Goal: Check status: Check status

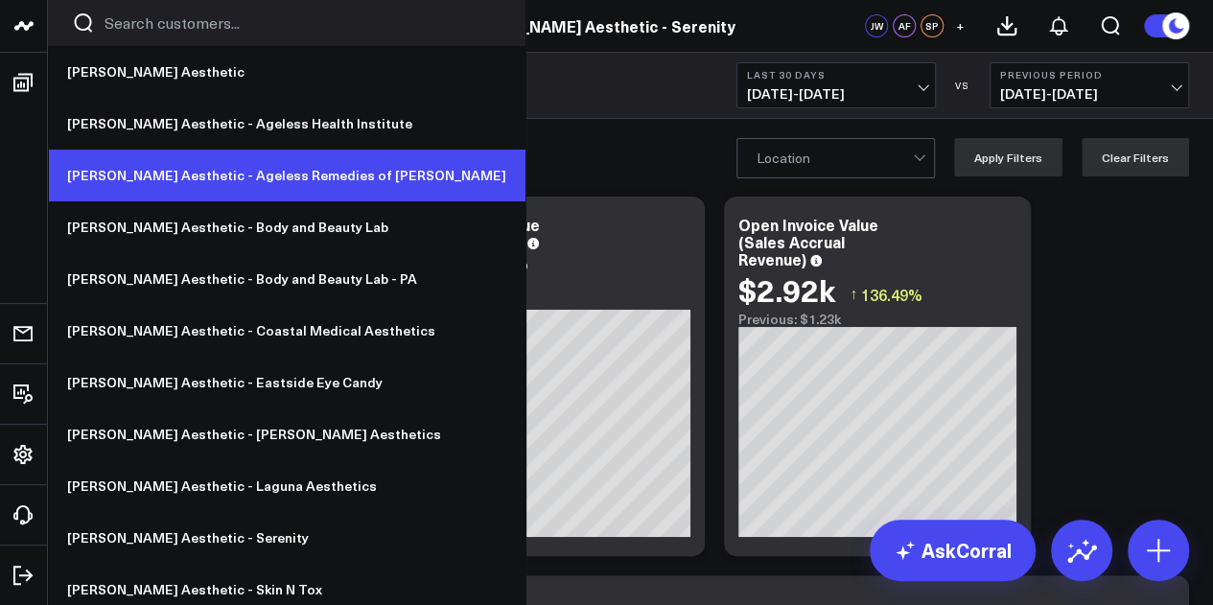
click at [253, 179] on link "[PERSON_NAME] Aesthetic - Ageless Remedies of [PERSON_NAME]" at bounding box center [286, 176] width 477 height 52
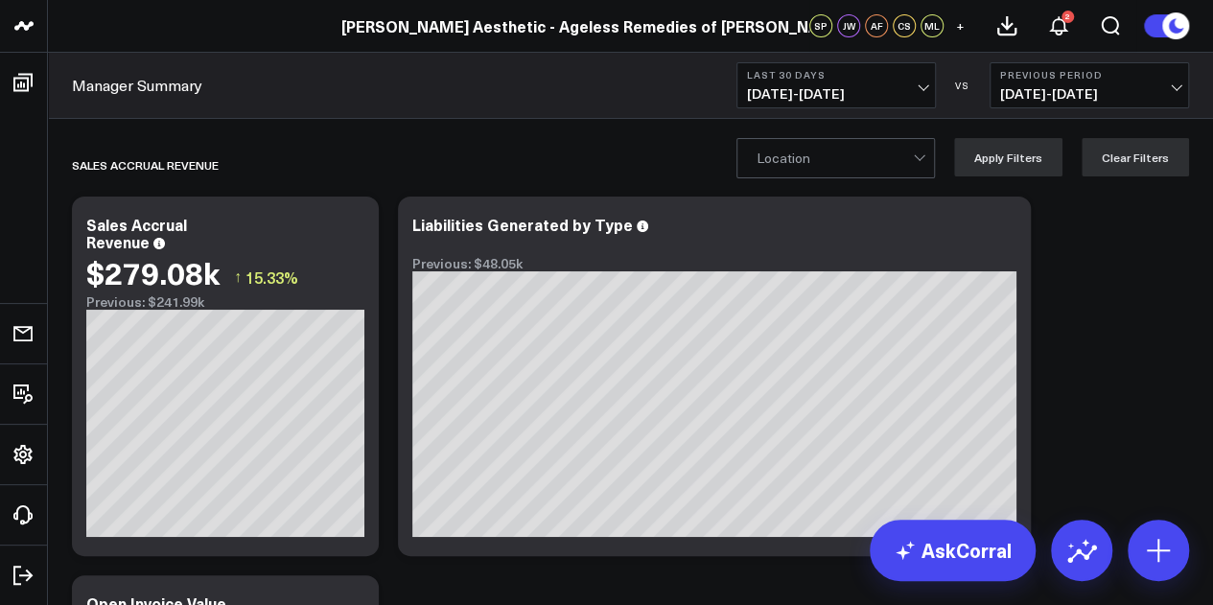
click at [903, 80] on b "Last 30 Days" at bounding box center [836, 75] width 178 height 12
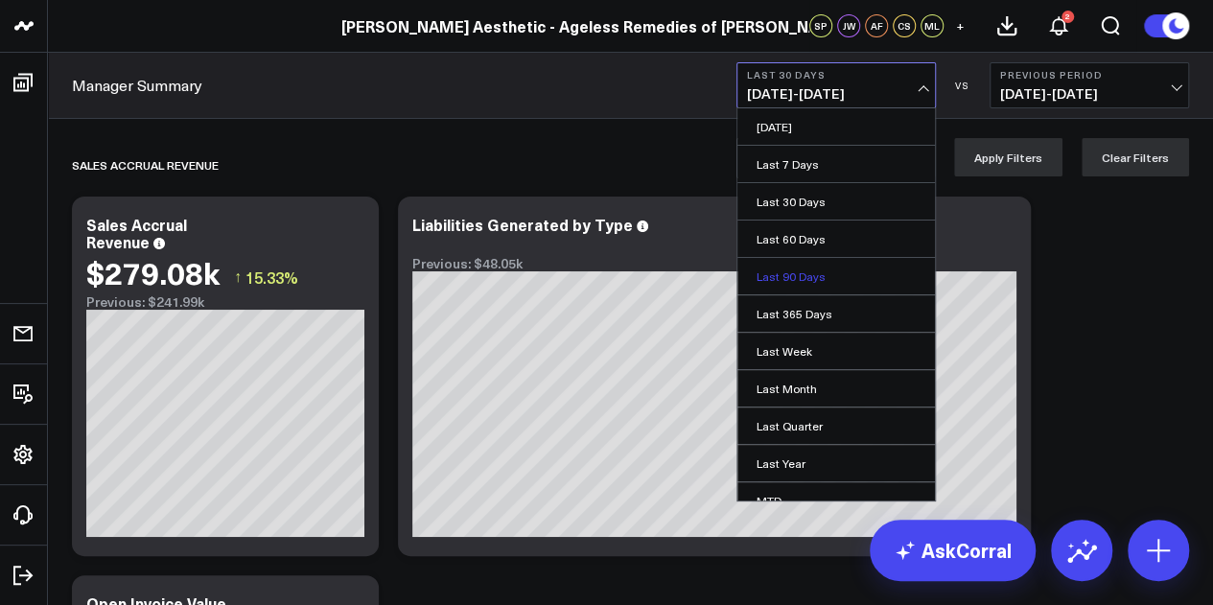
scroll to position [125, 0]
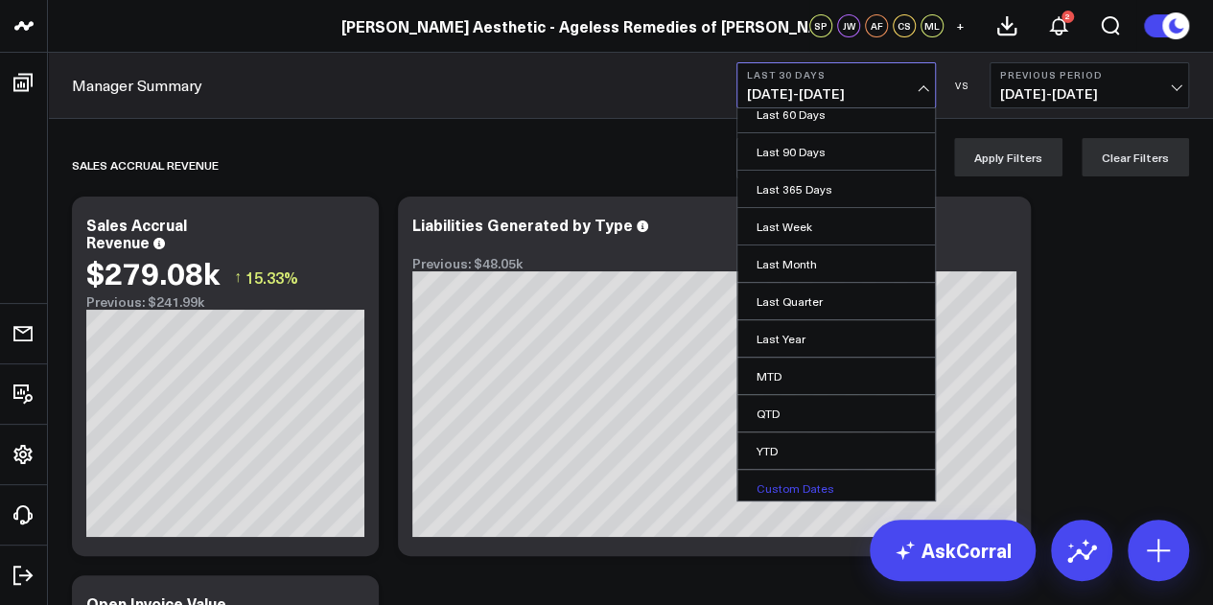
click at [819, 480] on link "Custom Dates" at bounding box center [836, 488] width 198 height 36
select select "8"
select select "2025"
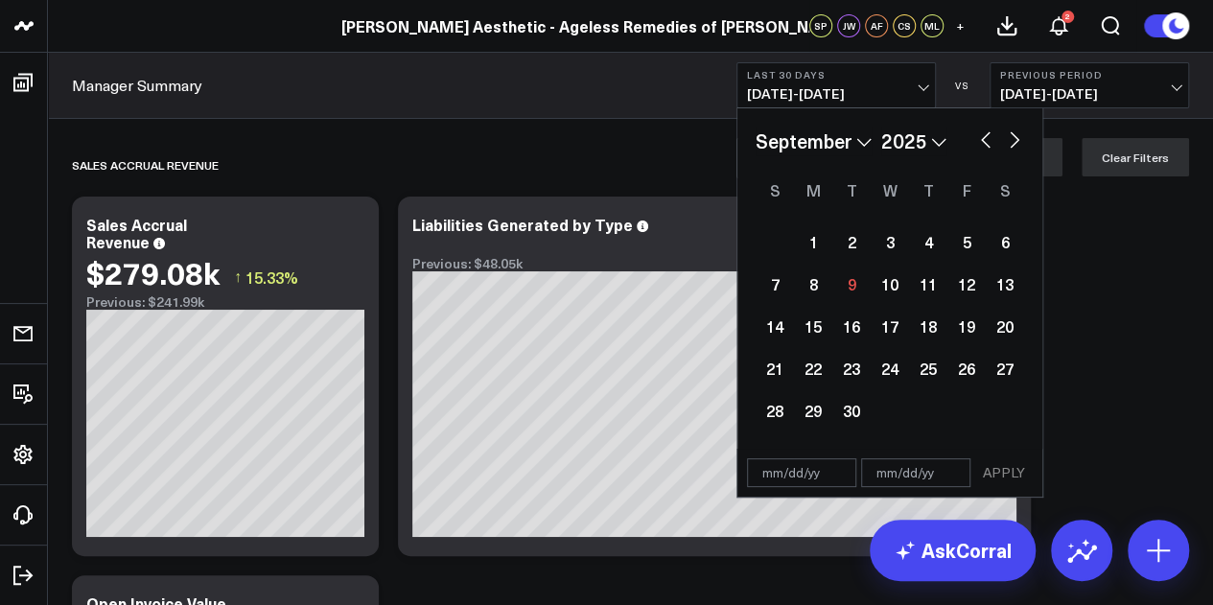
click at [981, 140] on button "button" at bounding box center [985, 138] width 19 height 23
select select "7"
select select "2025"
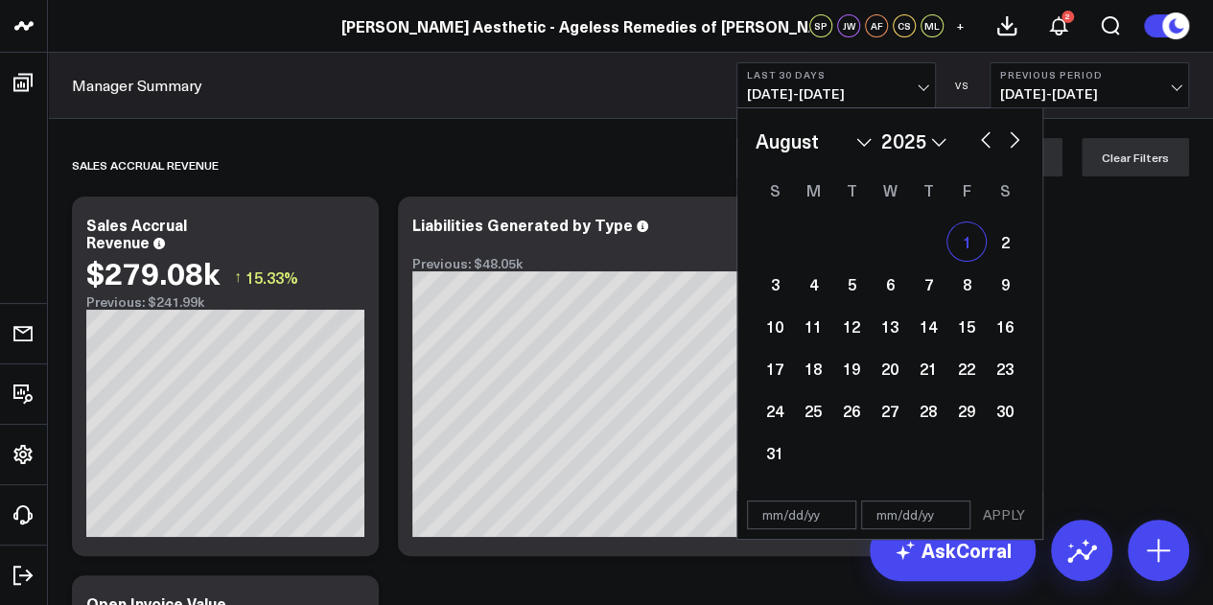
click at [968, 237] on div "1" at bounding box center [966, 241] width 38 height 38
type input "[DATE]"
select select "7"
select select "2025"
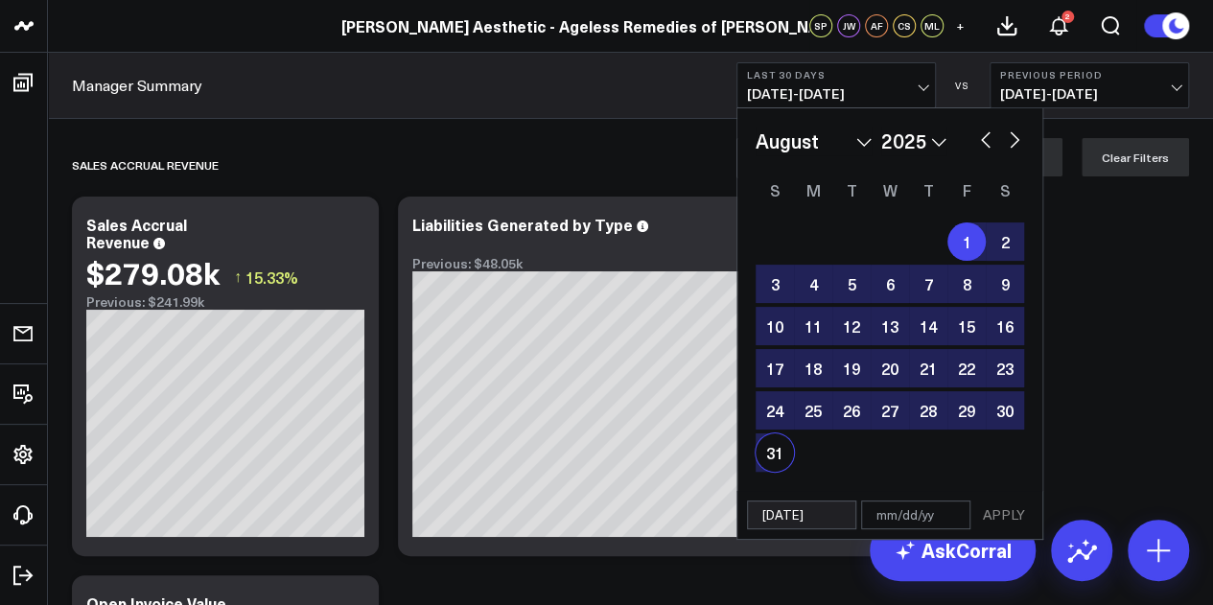
click at [777, 448] on div "31" at bounding box center [775, 452] width 38 height 38
type input "[DATE]"
select select "7"
select select "2025"
click at [992, 515] on button "APPLY" at bounding box center [1004, 514] width 58 height 29
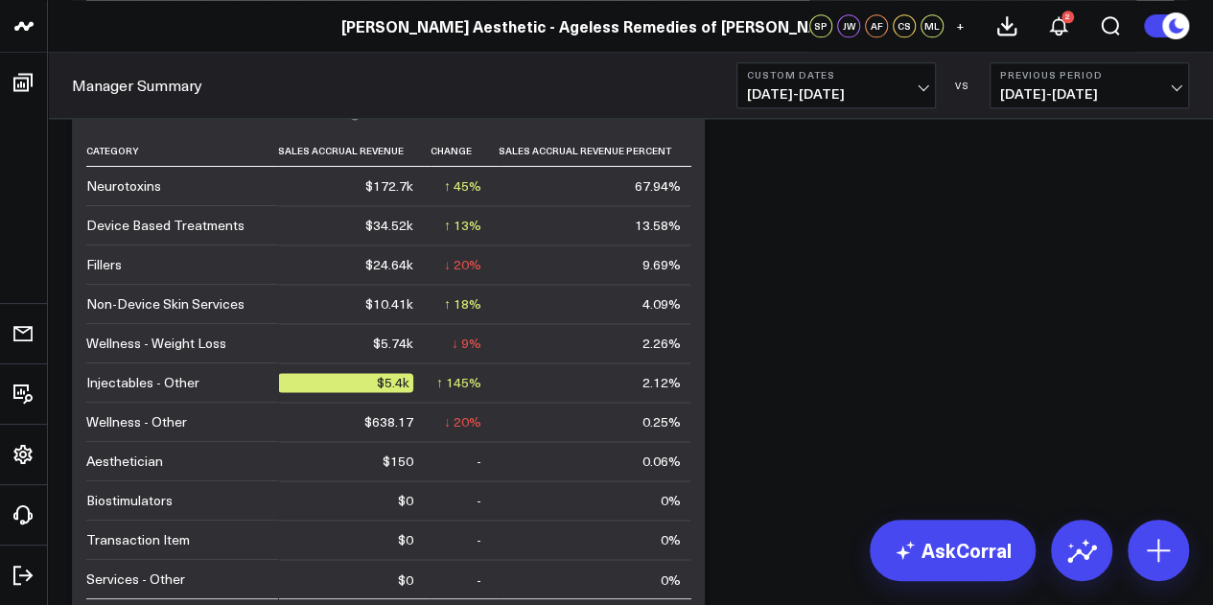
scroll to position [1233, 0]
